Goal: Check status: Check status

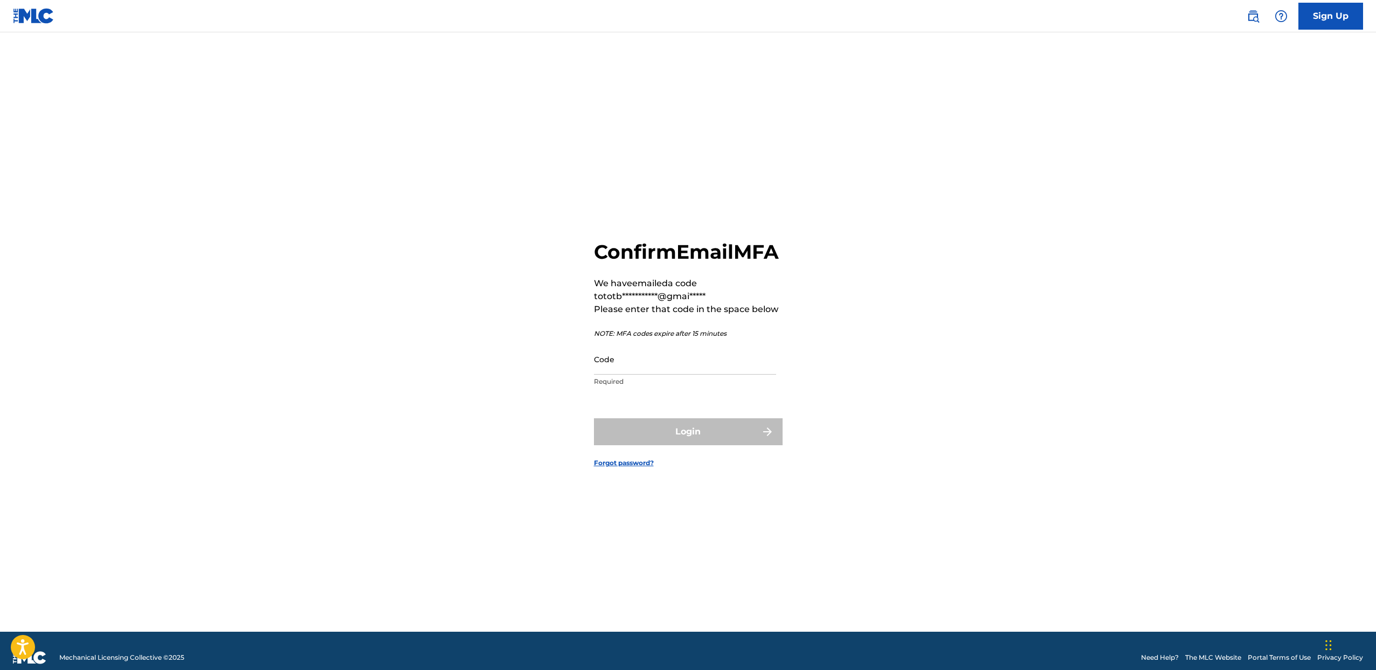
scroll to position [6, 0]
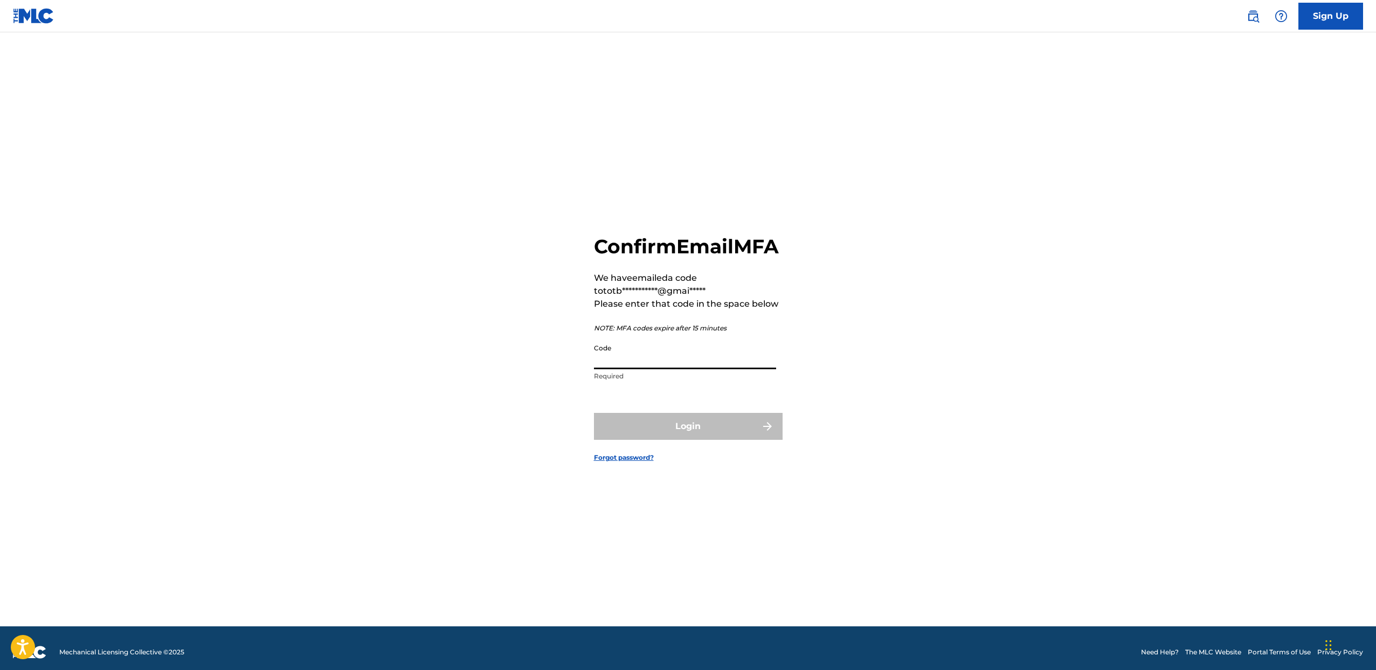
click at [668, 369] on input "Code" at bounding box center [685, 353] width 182 height 31
type input "685163"
click at [594, 413] on button "Login" at bounding box center [688, 426] width 189 height 27
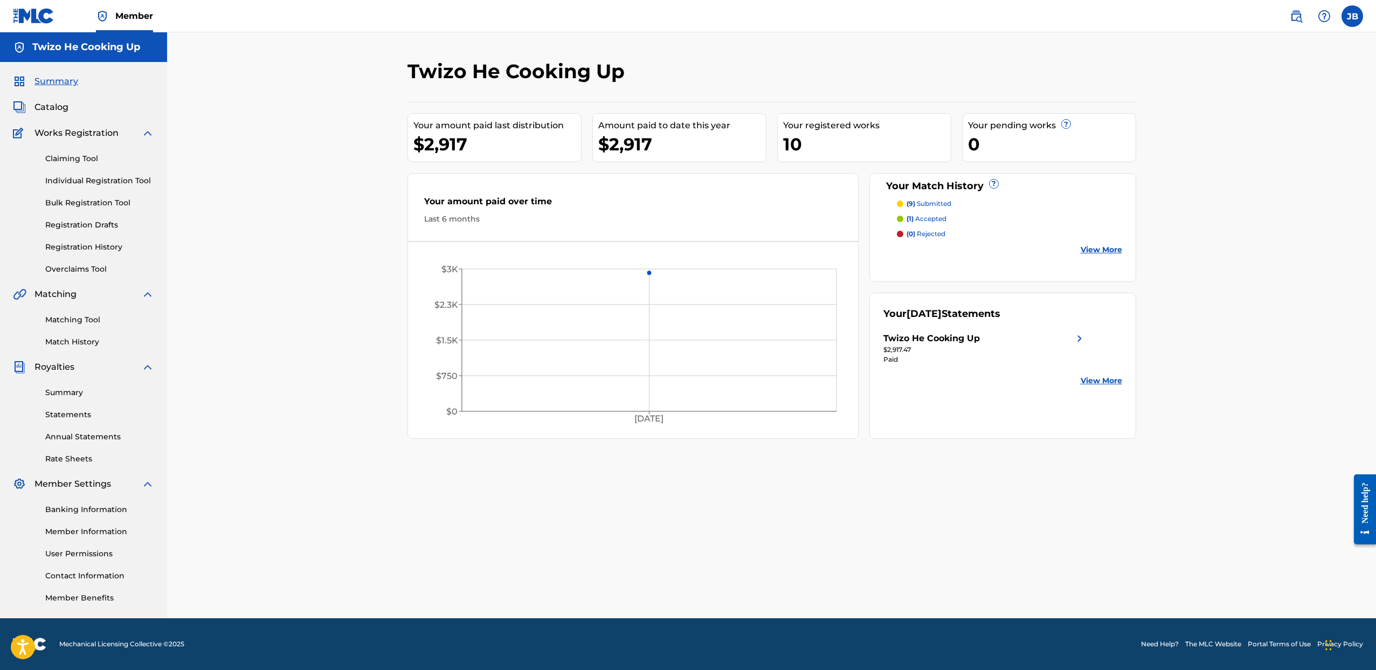
click at [931, 219] on p "(1) accepted" at bounding box center [927, 219] width 40 height 10
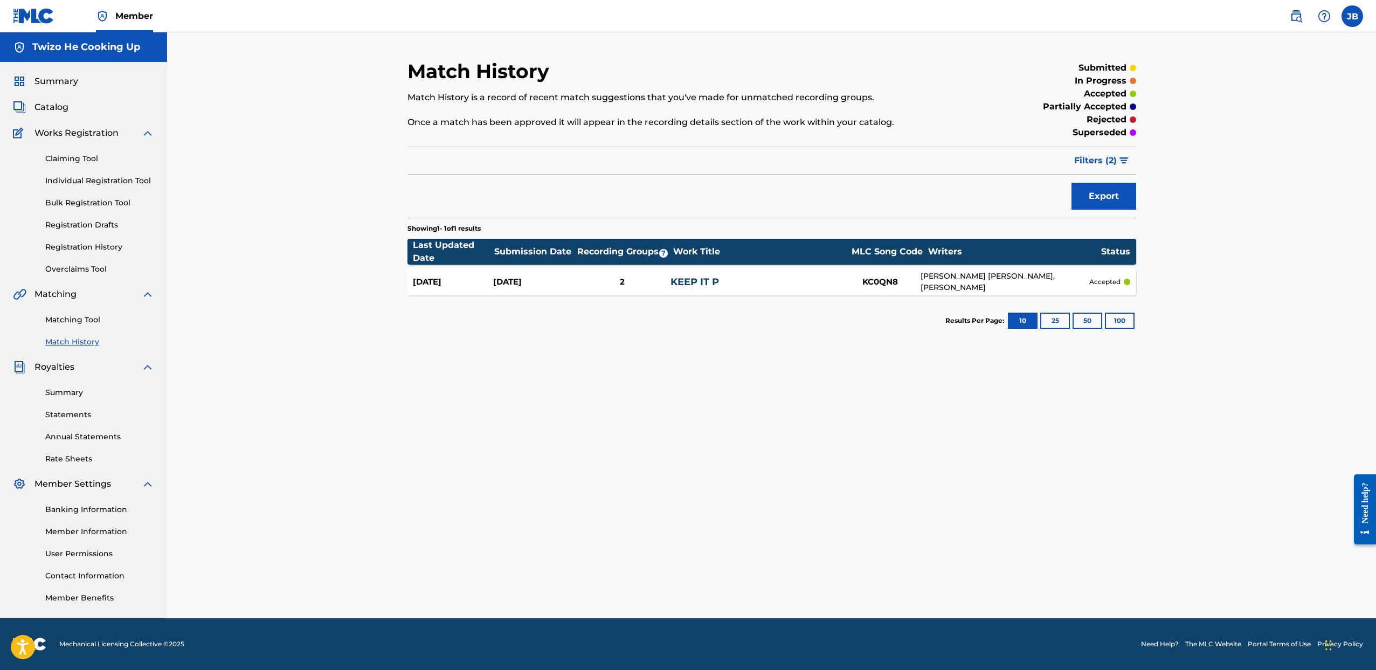
click at [67, 83] on span "Summary" at bounding box center [56, 81] width 44 height 13
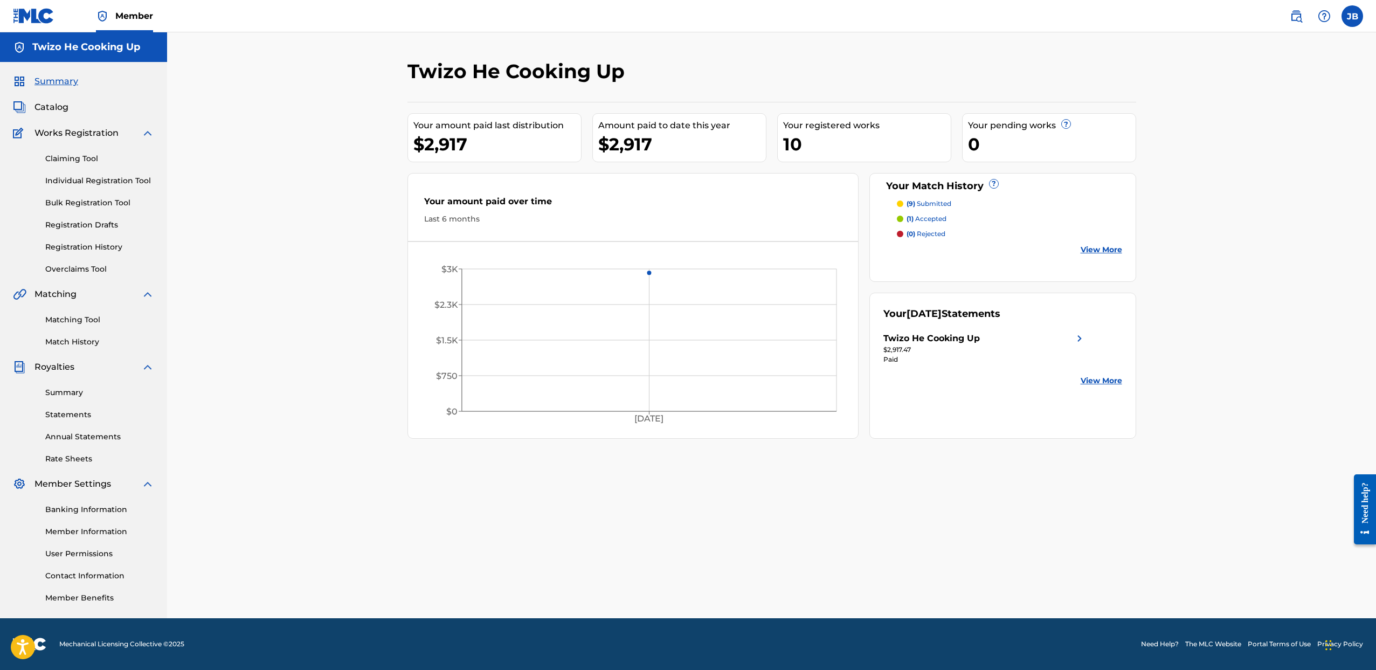
click at [1099, 252] on link "View More" at bounding box center [1101, 249] width 41 height 11
